Goal: Transaction & Acquisition: Obtain resource

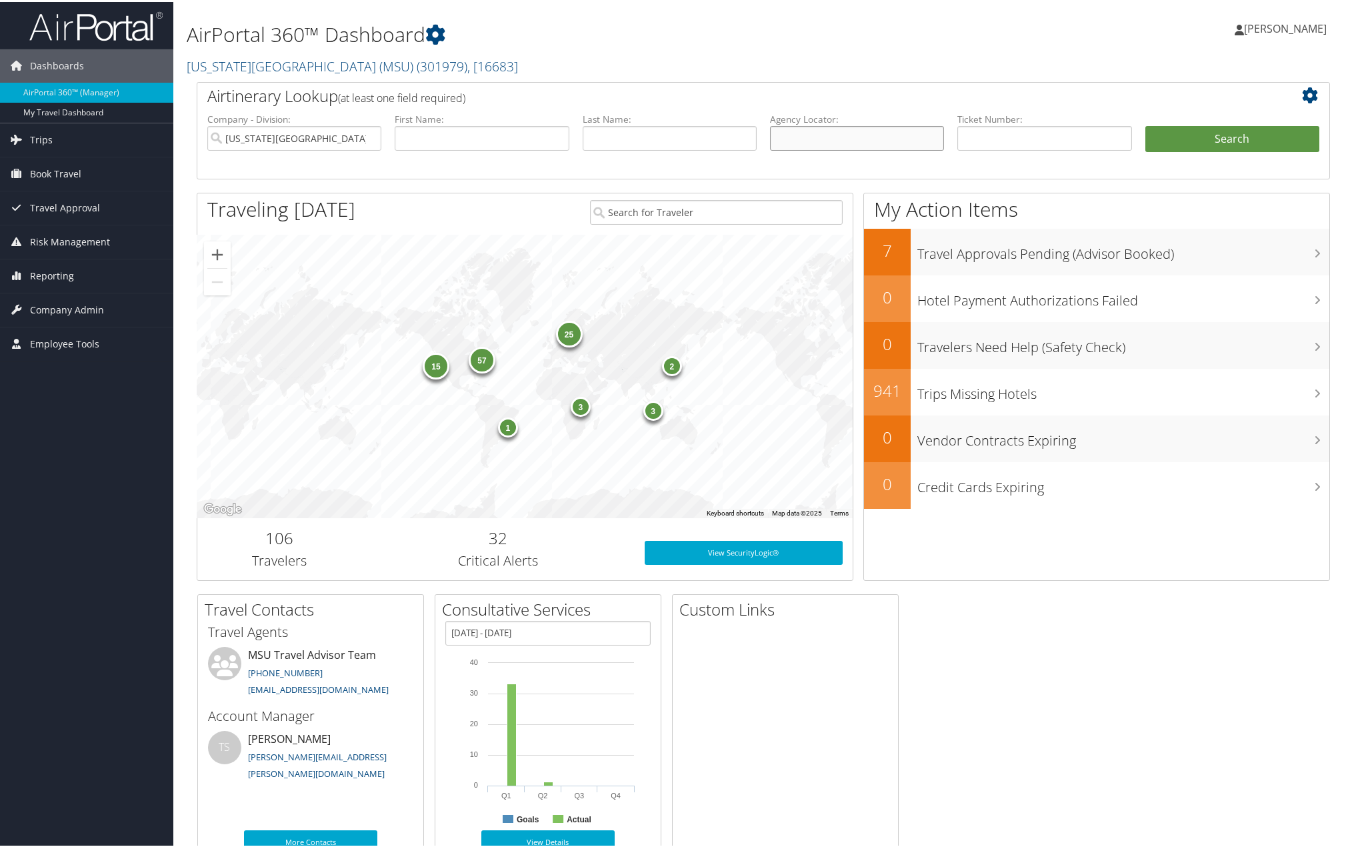
click at [826, 131] on input "text" at bounding box center [857, 136] width 174 height 25
type input "BZJZQ8"
click at [1146, 124] on button "Search" at bounding box center [1233, 137] width 174 height 27
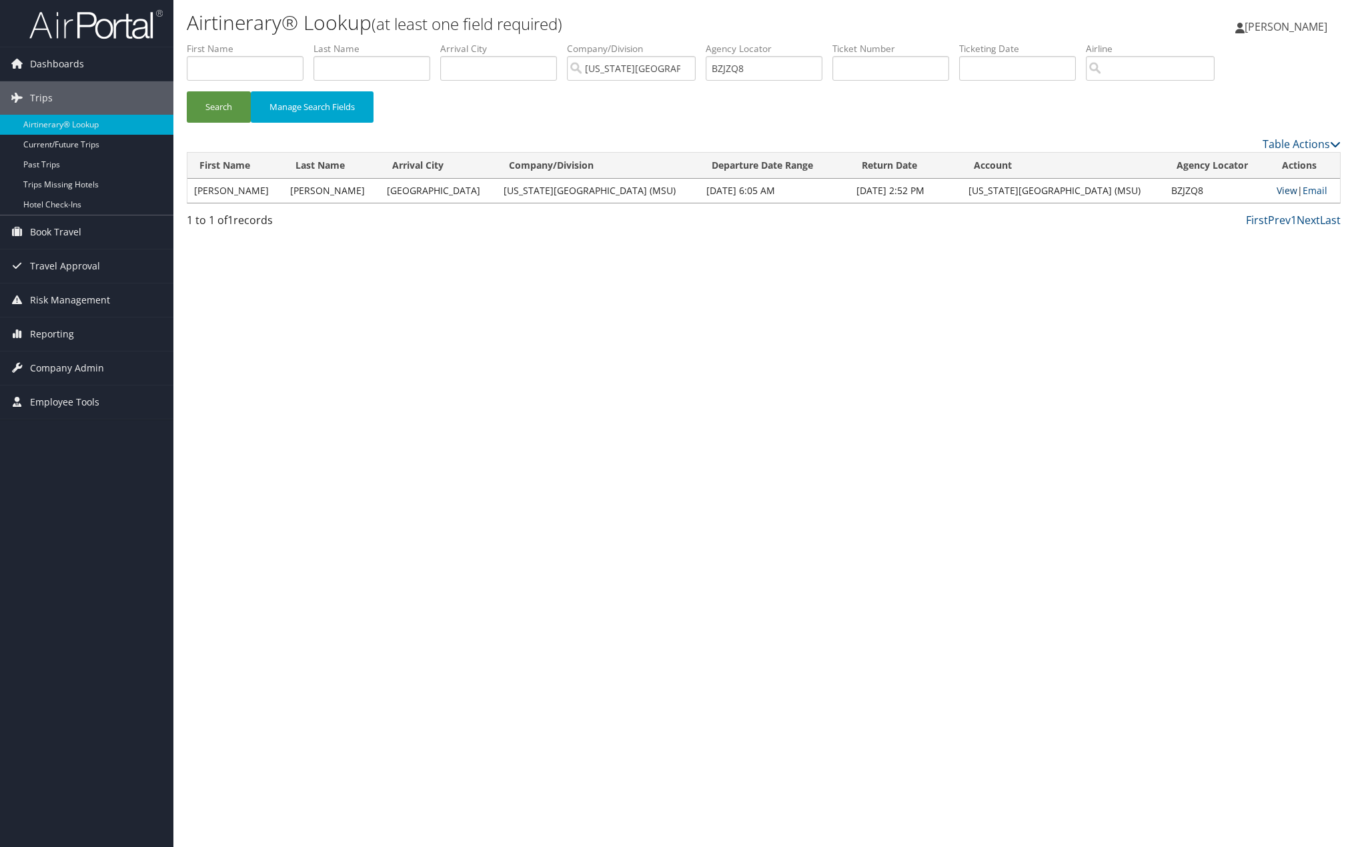
click at [1279, 192] on link "View" at bounding box center [1286, 190] width 21 height 13
click at [776, 74] on input "BZJZQ8" at bounding box center [764, 68] width 117 height 25
click at [776, 73] on input "BZJZQ8" at bounding box center [764, 68] width 117 height 25
type input "CHMB7H"
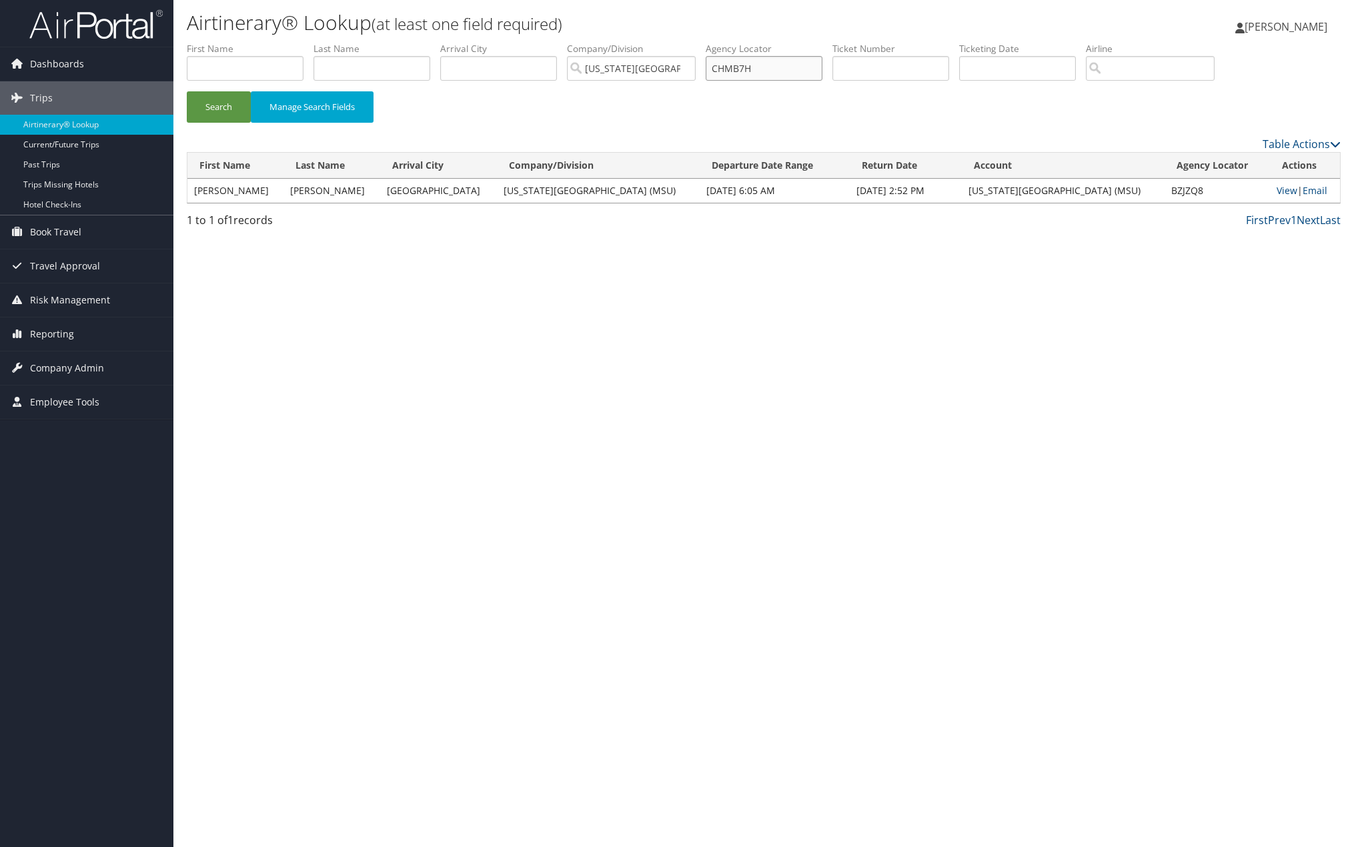
click at [187, 91] on button "Search" at bounding box center [219, 106] width 64 height 31
click at [1276, 190] on link "View" at bounding box center [1286, 190] width 21 height 13
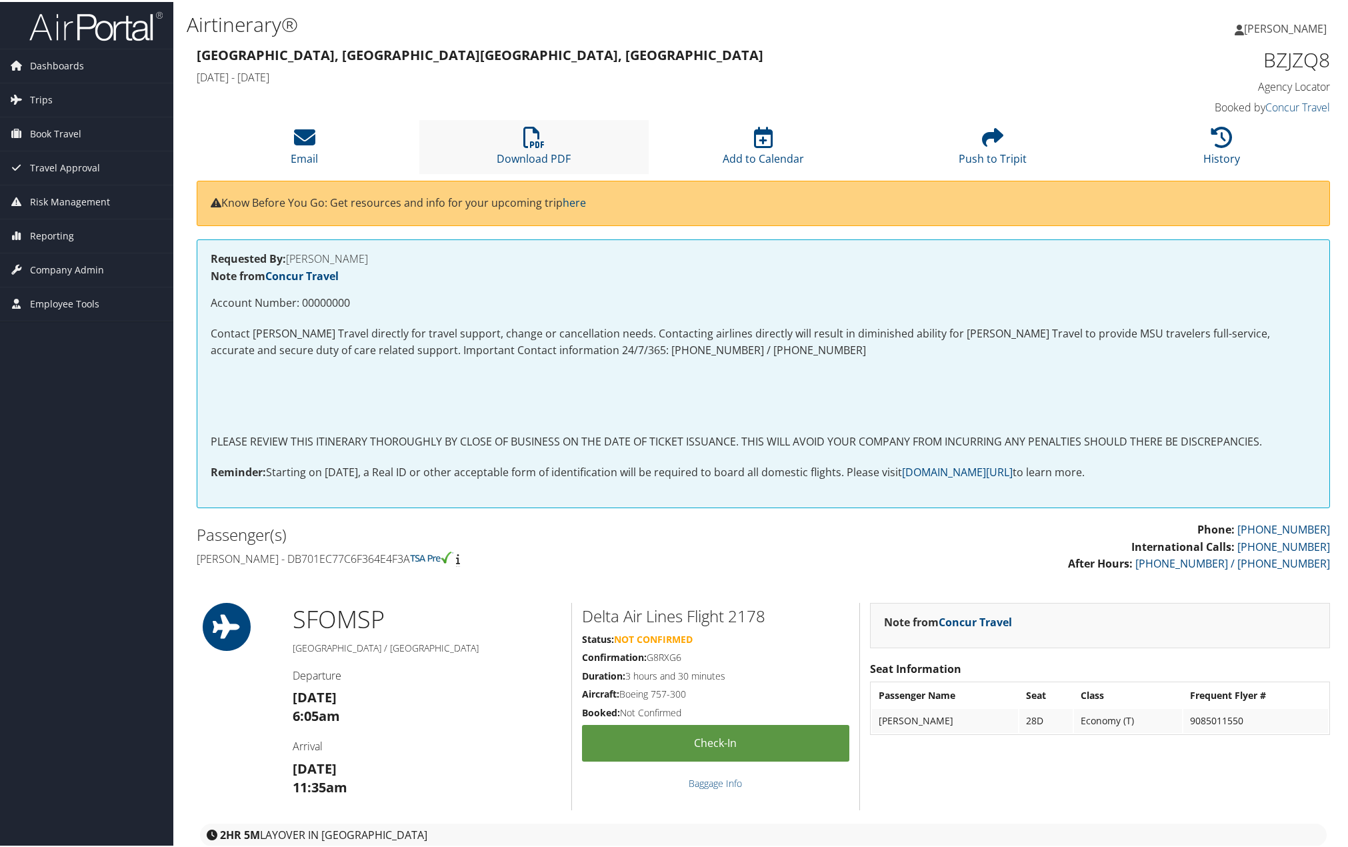
click at [503, 143] on li "Download PDF" at bounding box center [533, 145] width 229 height 54
click at [536, 142] on icon at bounding box center [533, 135] width 21 height 21
